Goal: Navigation & Orientation: Find specific page/section

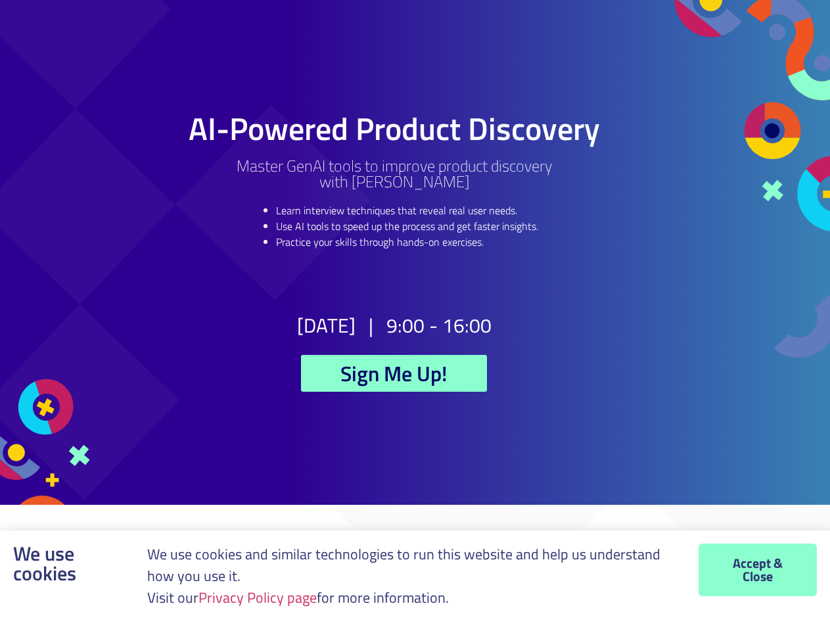
click at [415, 315] on h2 "9:00 - 16:00" at bounding box center [438, 325] width 105 height 20
click at [261, 597] on link "Privacy Policy page" at bounding box center [257, 597] width 118 height 22
